Goal: Navigation & Orientation: Find specific page/section

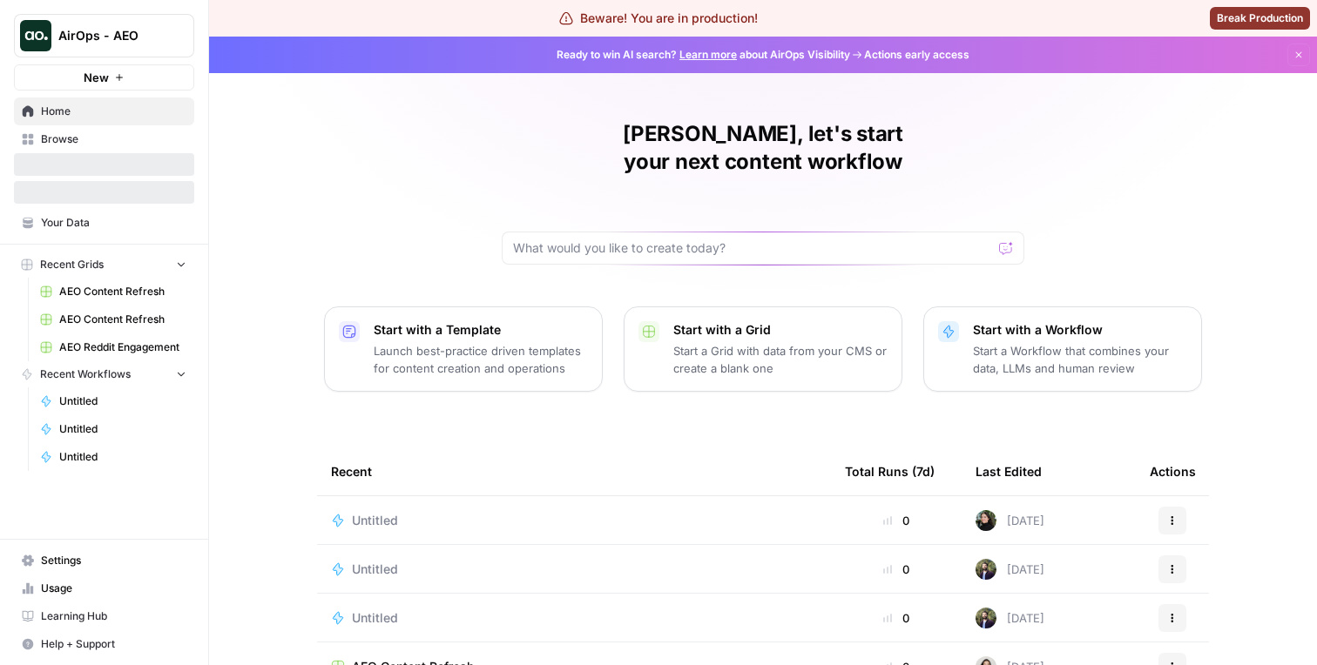
click at [272, 219] on div "[PERSON_NAME], let's start your next content workflow Start with a Template Lau…" at bounding box center [763, 451] width 1108 height 829
click at [96, 166] on span "Insights" at bounding box center [113, 167] width 145 height 16
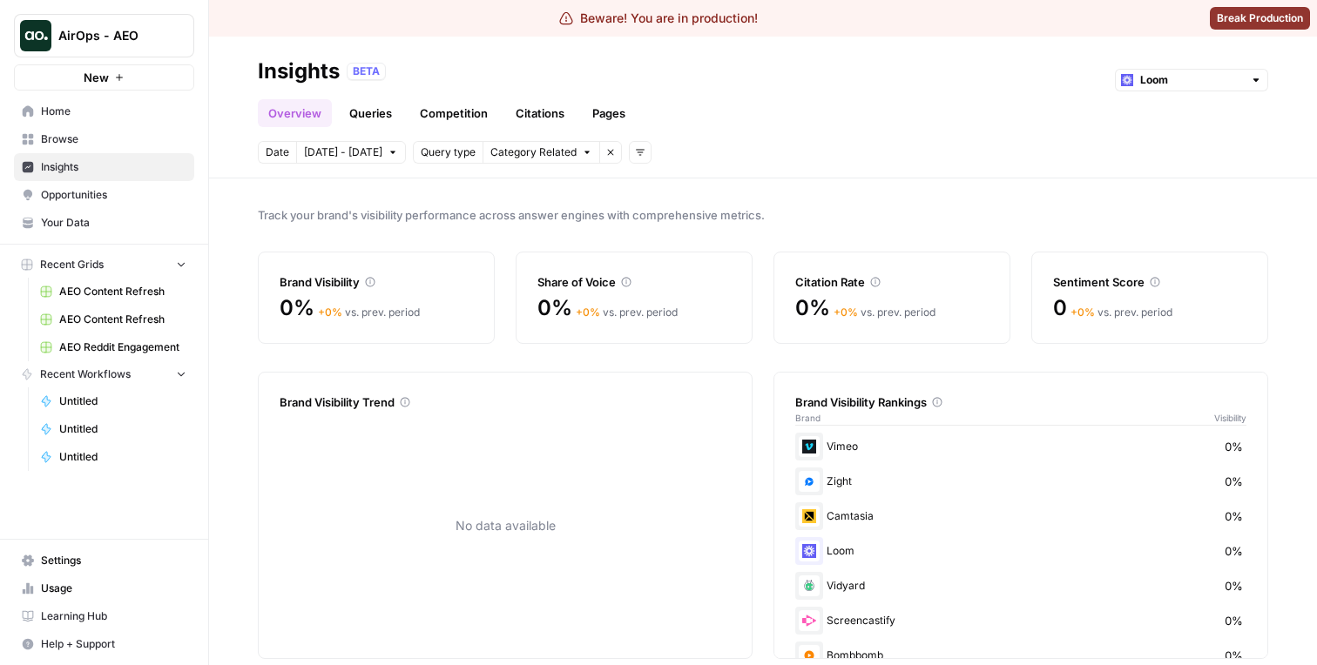
click at [605, 155] on icon "button" at bounding box center [610, 152] width 10 height 10
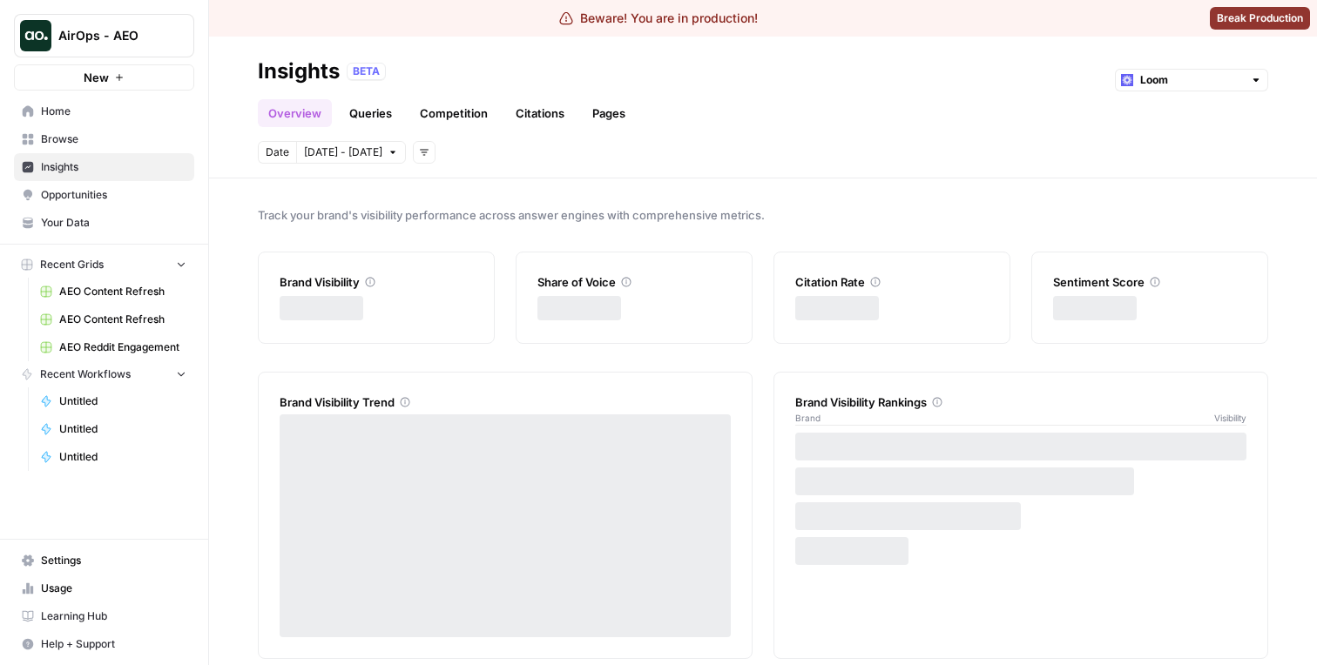
click at [382, 107] on link "Queries" at bounding box center [371, 113] width 64 height 28
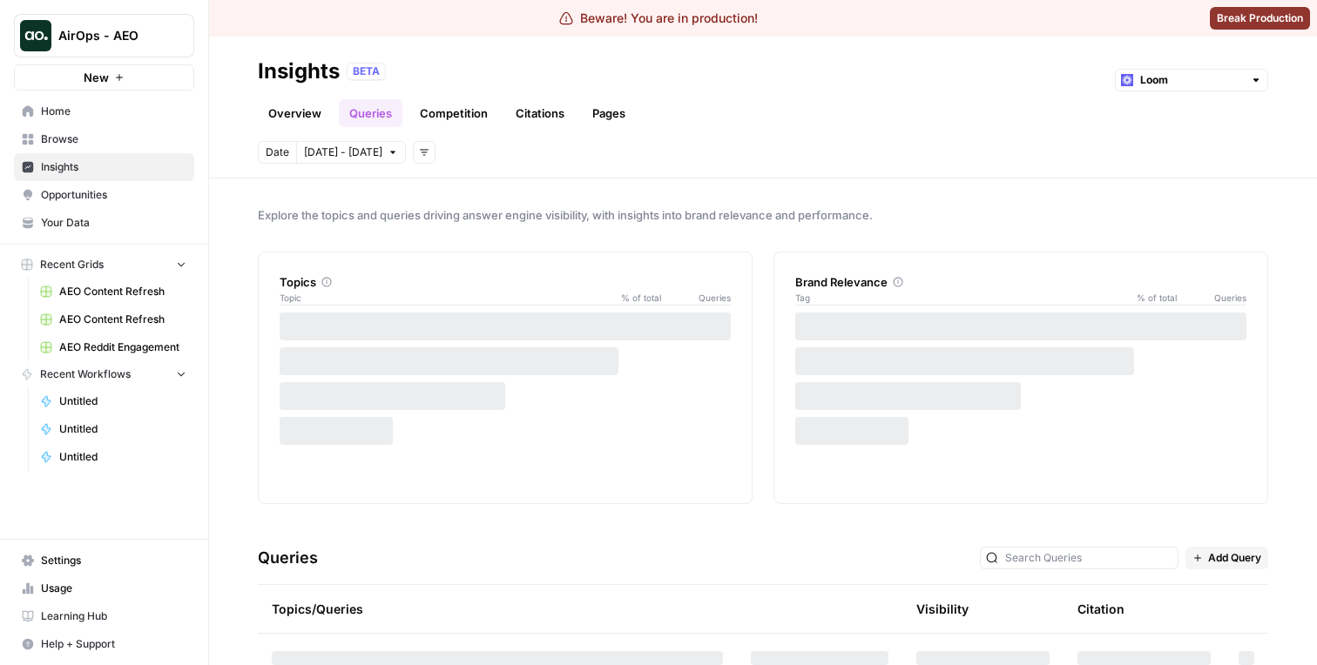
click at [468, 122] on link "Competition" at bounding box center [453, 113] width 89 height 28
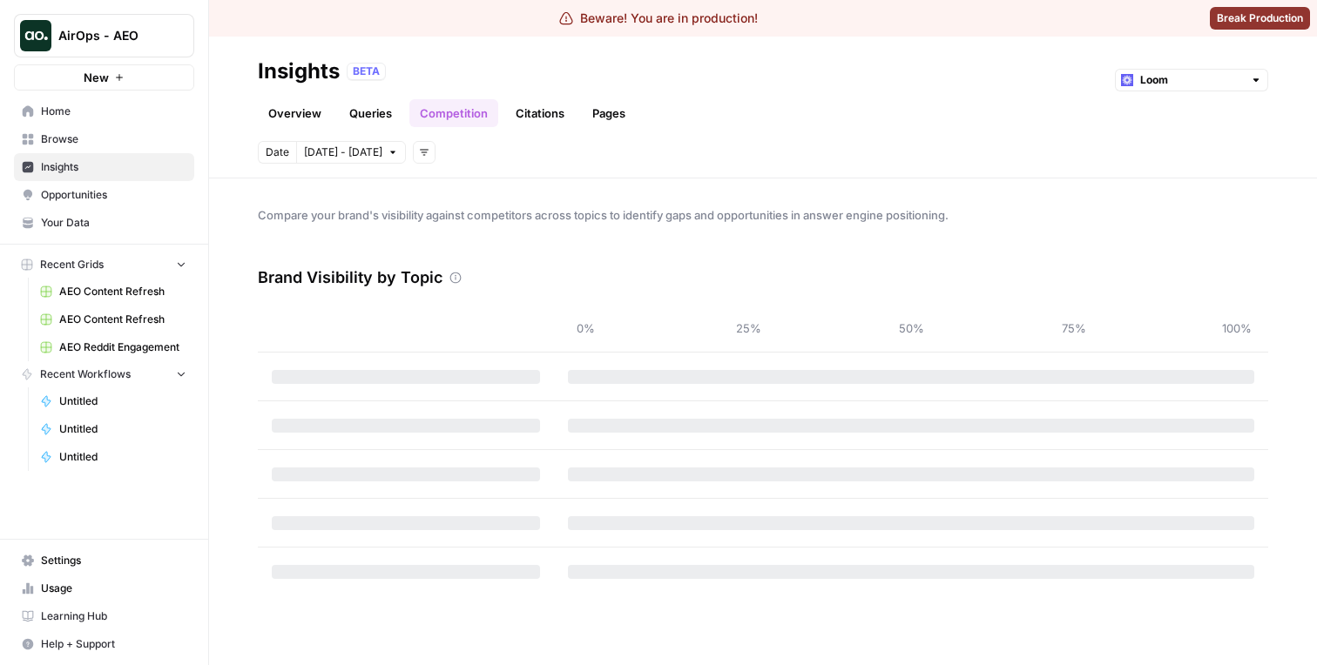
click at [544, 116] on link "Citations" at bounding box center [540, 113] width 70 height 28
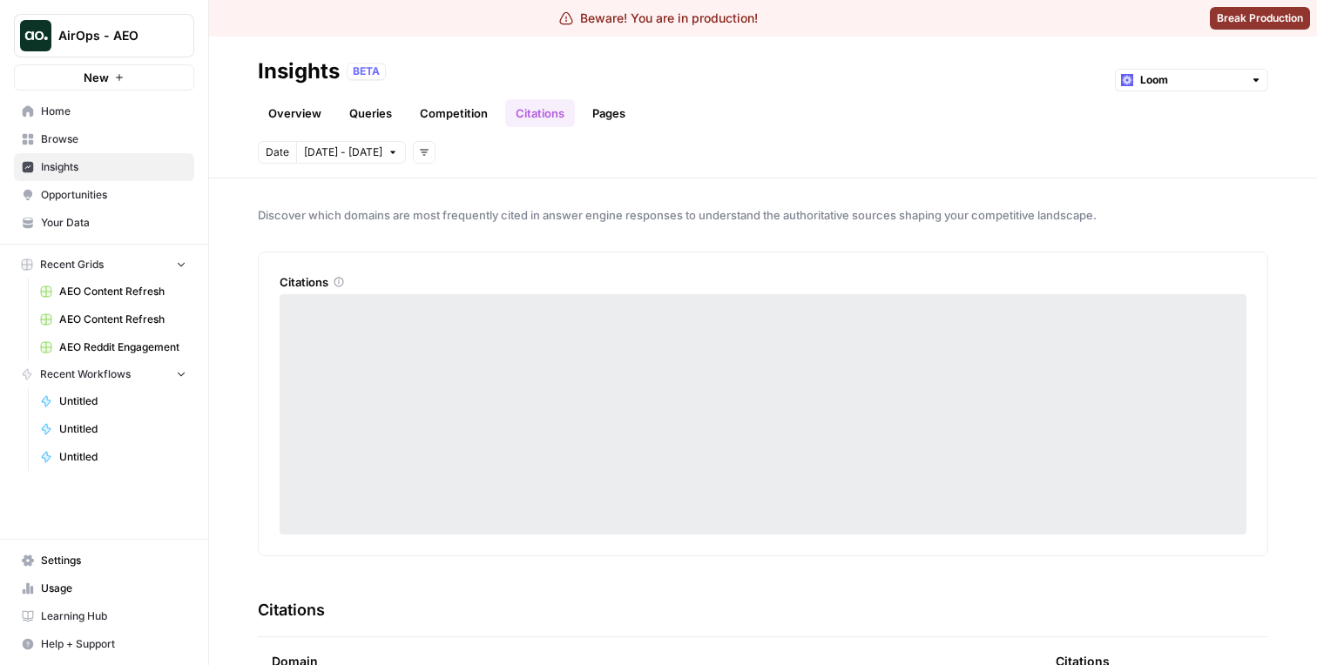
click at [597, 116] on link "Pages" at bounding box center [609, 113] width 54 height 28
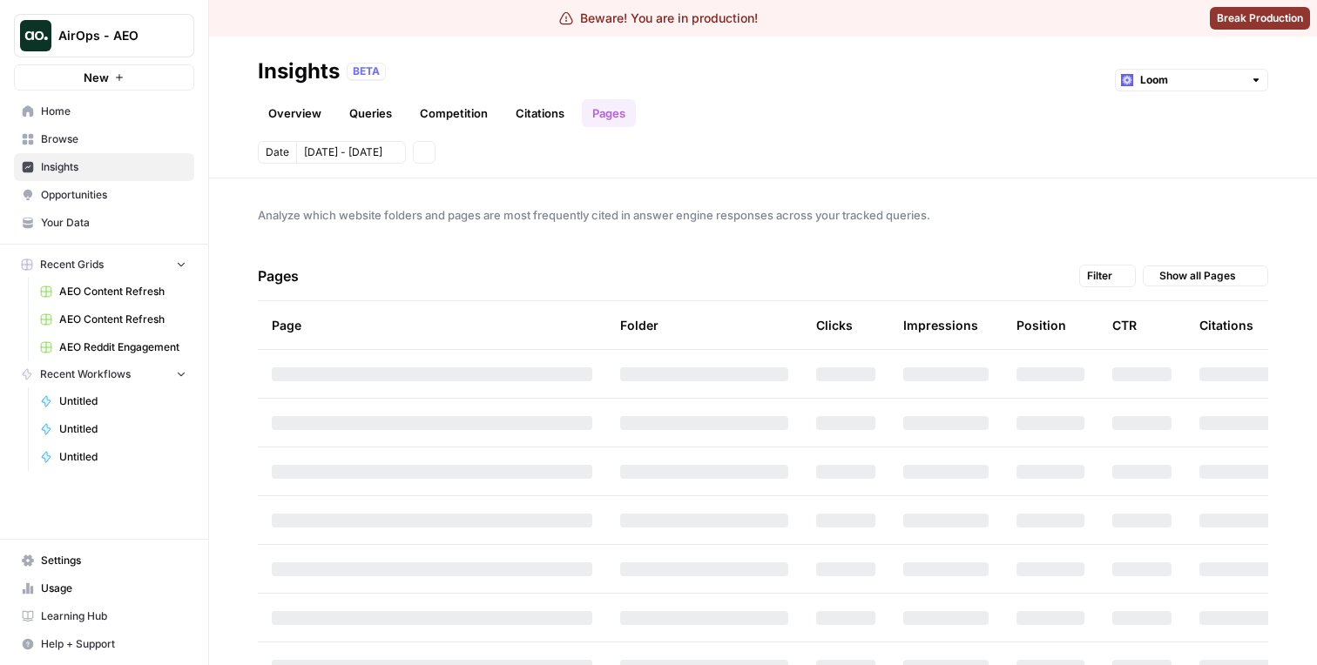
click at [540, 116] on link "Citations" at bounding box center [540, 113] width 70 height 28
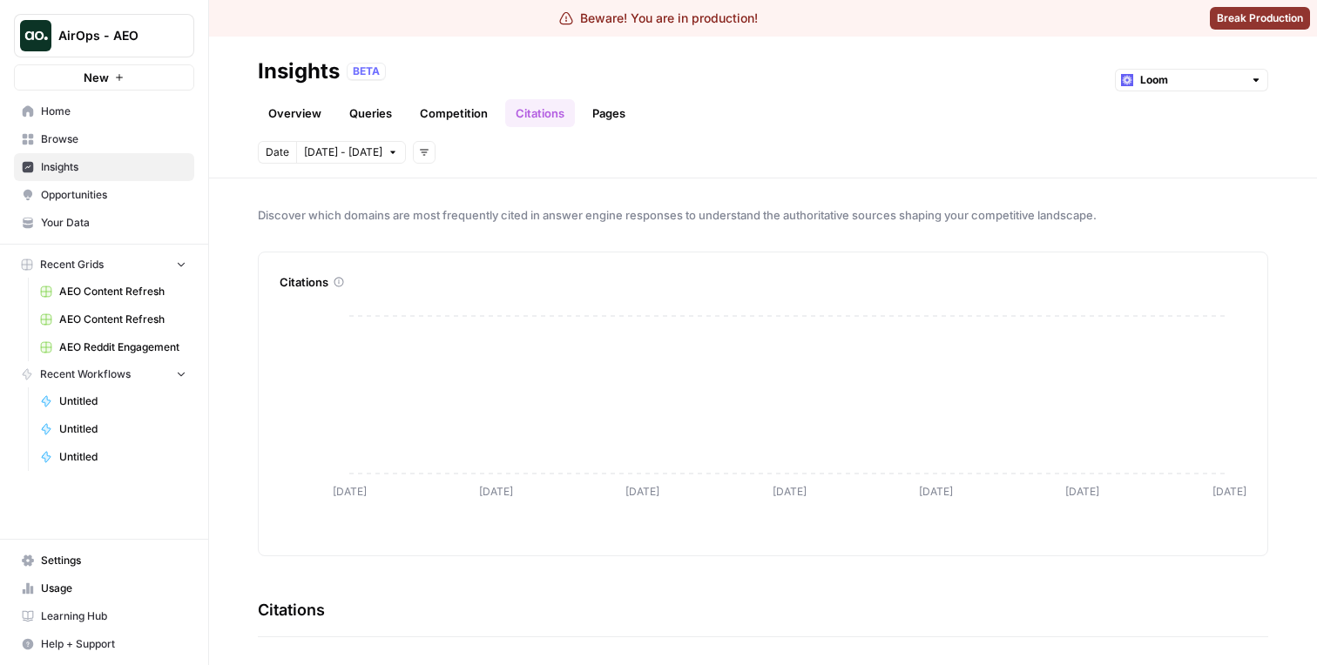
click at [88, 182] on link "Opportunities" at bounding box center [104, 195] width 180 height 28
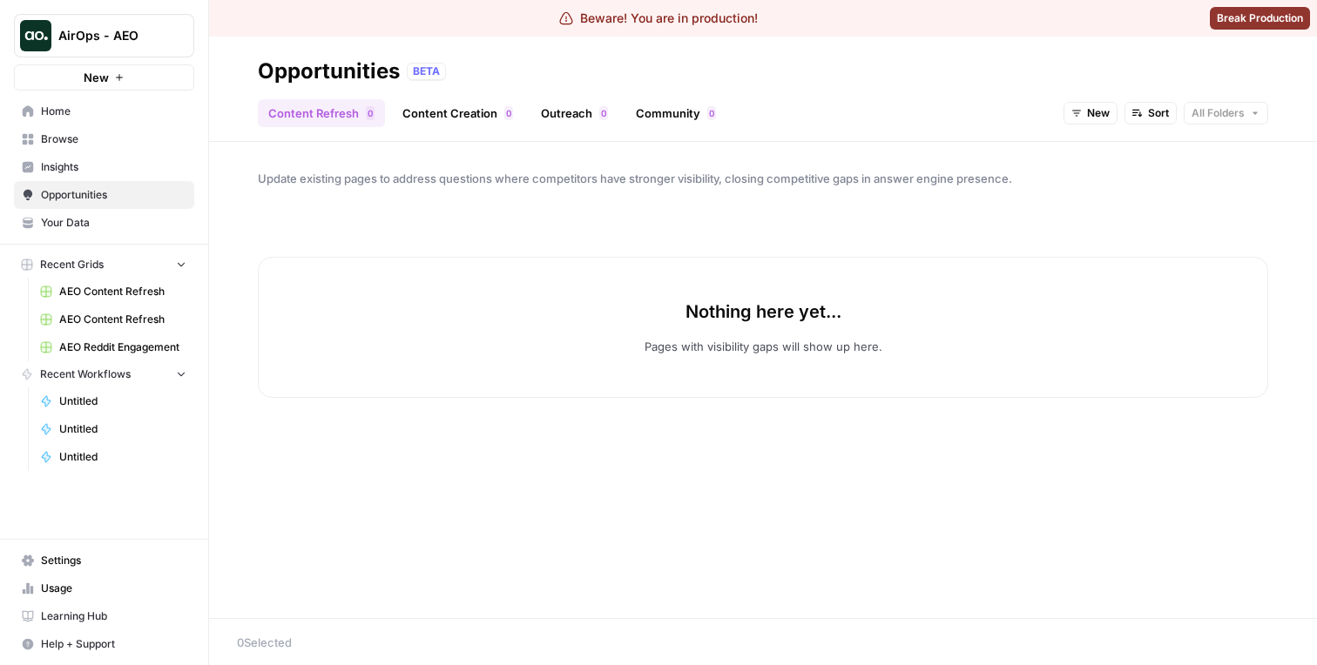
click at [1203, 121] on button "All Folders" at bounding box center [1226, 113] width 84 height 23
click at [1240, 124] on button "All Folders" at bounding box center [1226, 113] width 84 height 23
click at [1216, 167] on div "Update existing pages to address questions where competitors have stronger visi…" at bounding box center [763, 380] width 1108 height 476
click at [1227, 111] on span "All Folders" at bounding box center [1218, 113] width 53 height 16
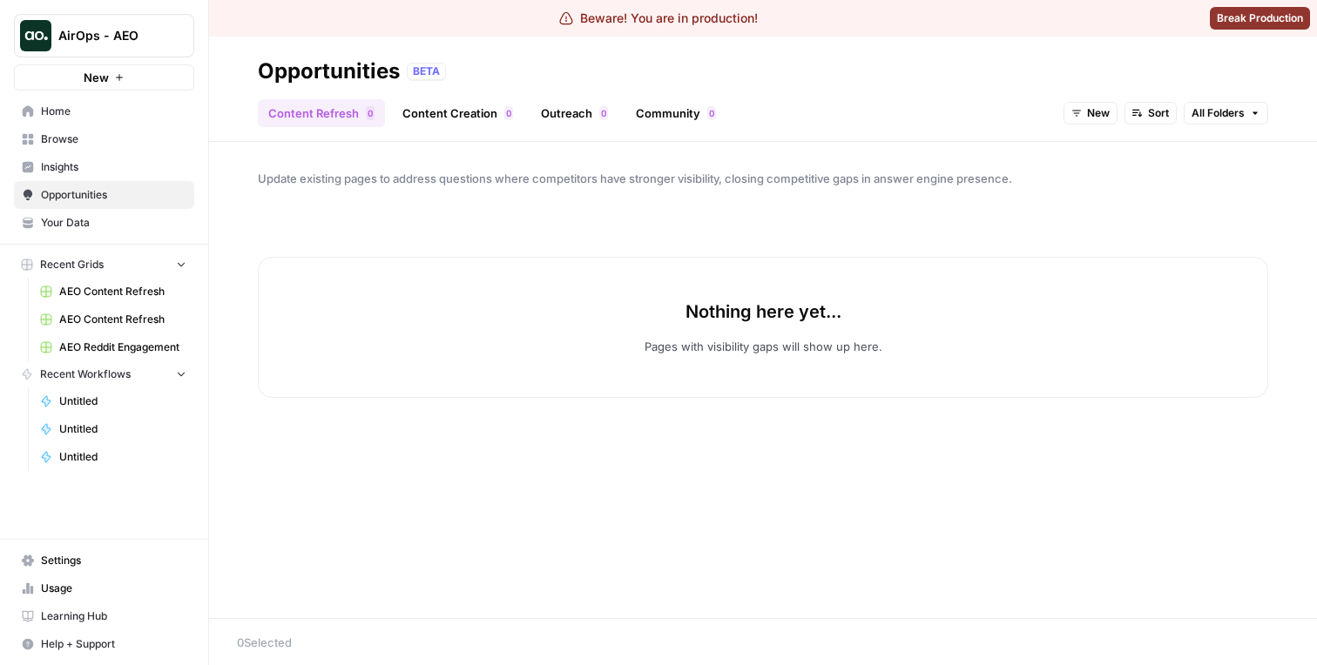
click at [1099, 184] on span "Update existing pages to address questions where competitors have stronger visi…" at bounding box center [763, 178] width 1010 height 17
